Goal: Information Seeking & Learning: Learn about a topic

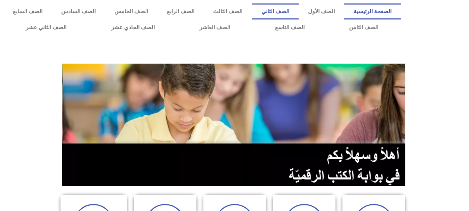
click at [298, 10] on link "الصف الثاني" at bounding box center [275, 11] width 47 height 16
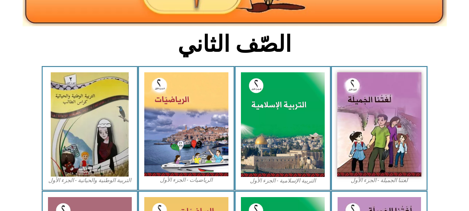
scroll to position [153, 0]
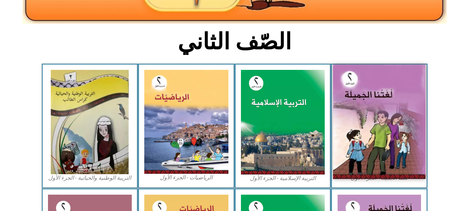
click at [410, 115] on img at bounding box center [379, 122] width 92 height 114
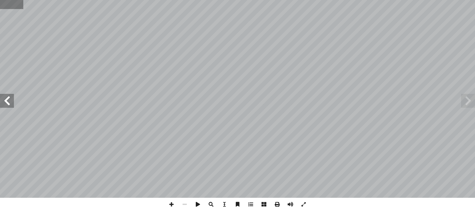
click at [10, 7] on input "text" at bounding box center [11, 4] width 23 height 9
type input "**"
click at [11, 101] on span at bounding box center [7, 101] width 14 height 14
click at [171, 204] on span at bounding box center [171, 204] width 13 height 13
